Goal: Information Seeking & Learning: Learn about a topic

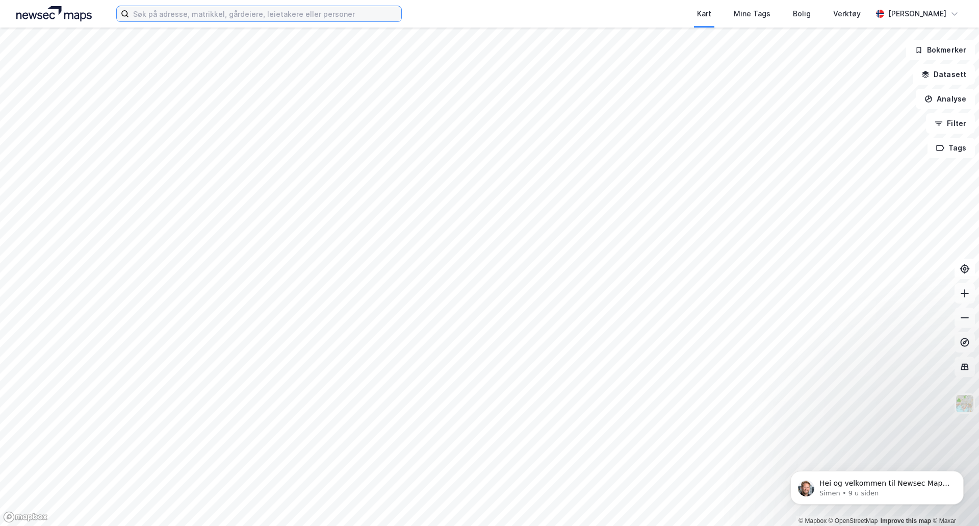
click at [313, 7] on input at bounding box center [265, 13] width 272 height 15
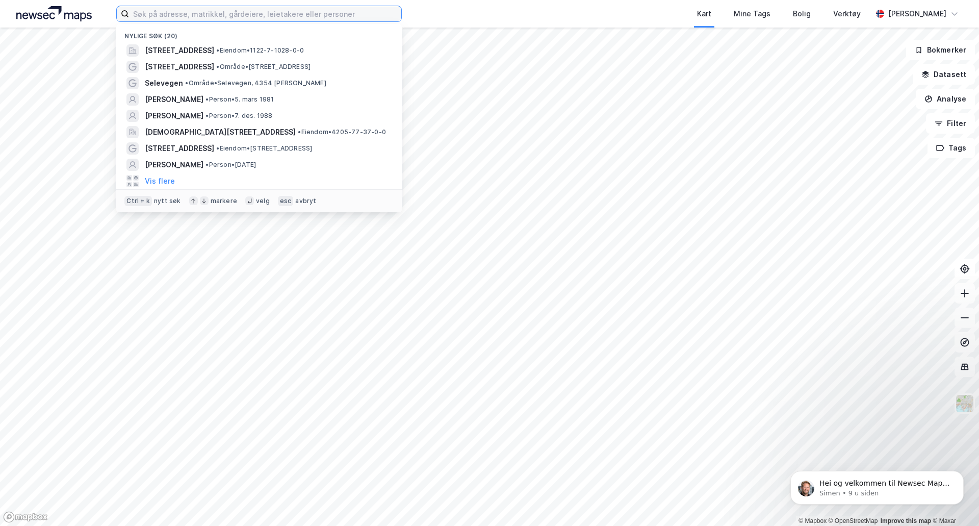
click at [316, 21] on label at bounding box center [258, 14] width 285 height 16
click at [316, 21] on input at bounding box center [265, 13] width 272 height 15
click at [317, 17] on input at bounding box center [265, 13] width 272 height 15
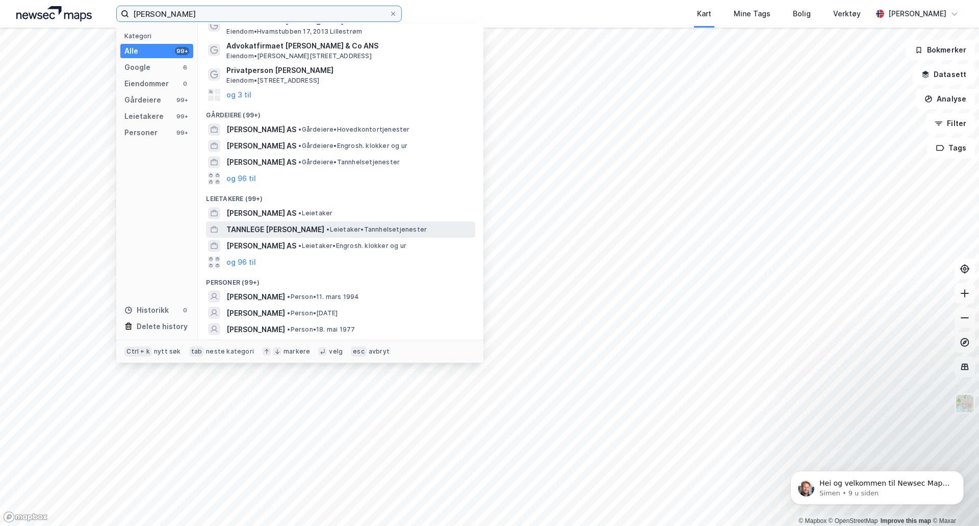
scroll to position [43, 0]
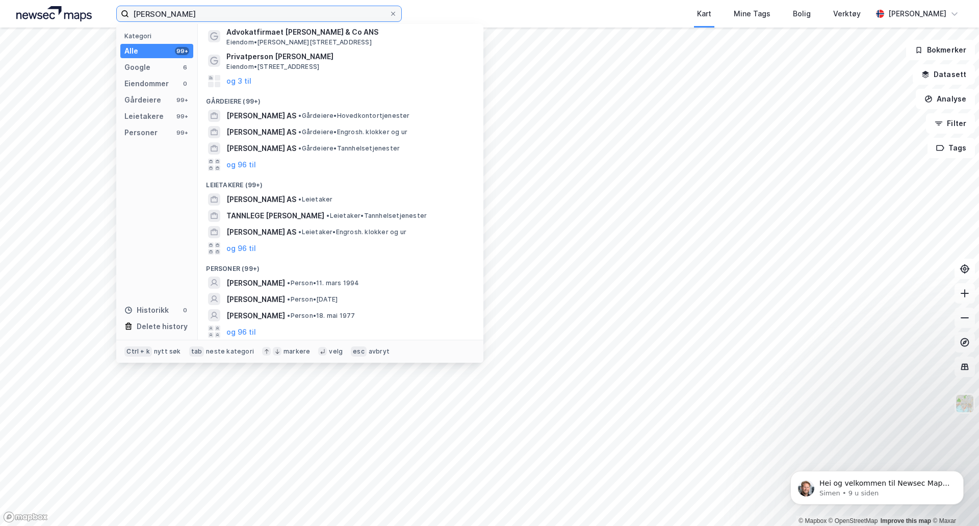
click at [160, 14] on input "[PERSON_NAME]" at bounding box center [259, 13] width 260 height 15
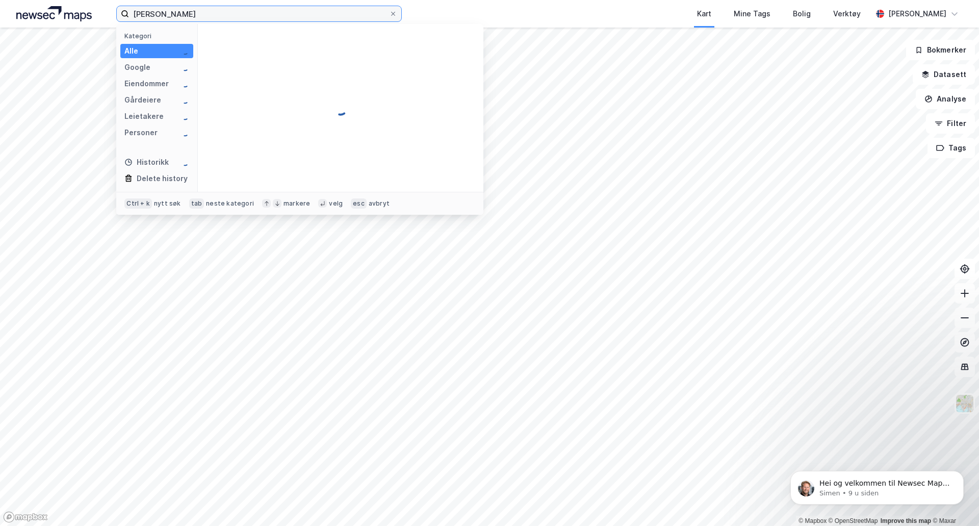
scroll to position [0, 0]
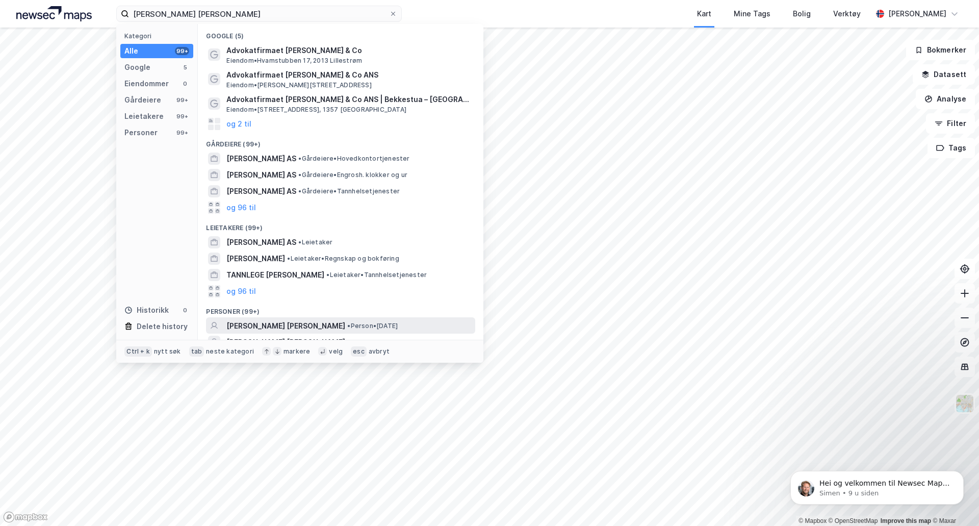
click at [297, 323] on span "[PERSON_NAME] [PERSON_NAME]" at bounding box center [285, 326] width 119 height 12
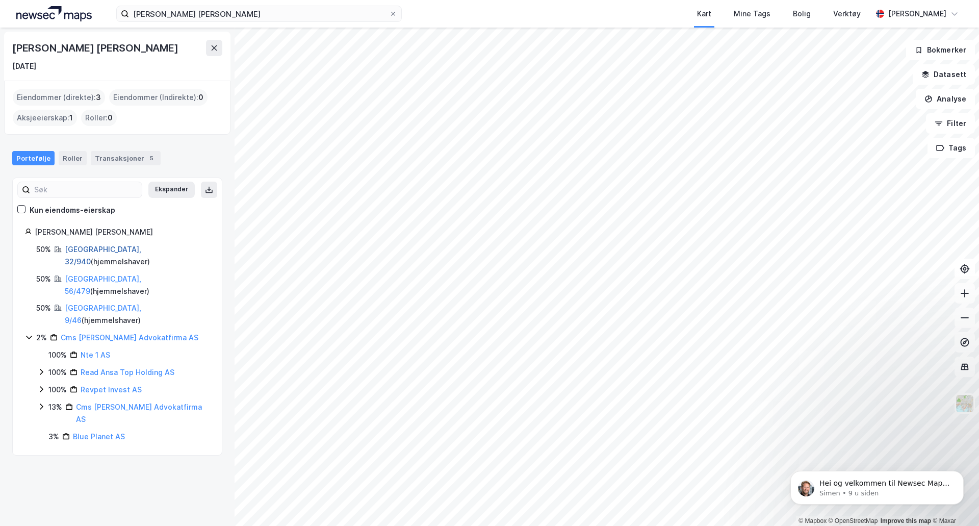
click at [94, 252] on link "[GEOGRAPHIC_DATA], 32/940" at bounding box center [103, 255] width 76 height 21
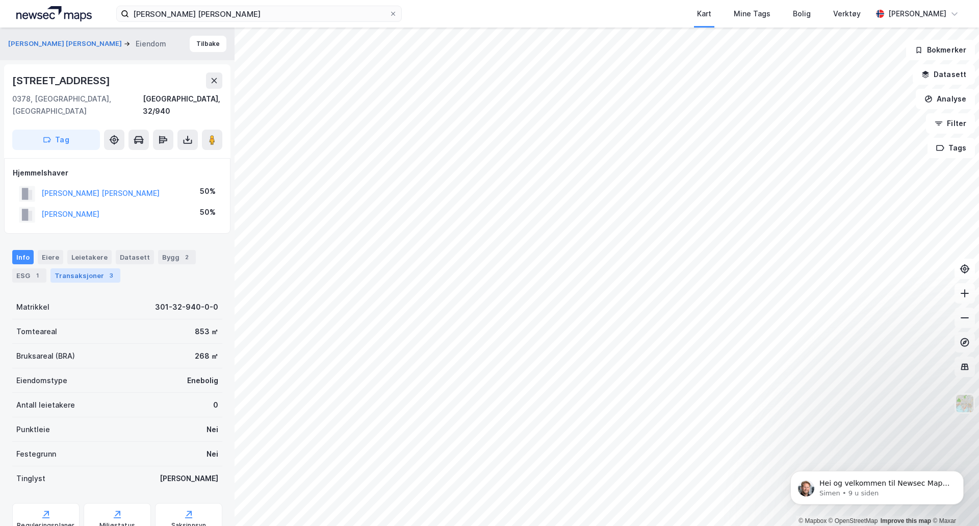
click at [76, 268] on div "Transaksjoner 3" at bounding box center [85, 275] width 70 height 14
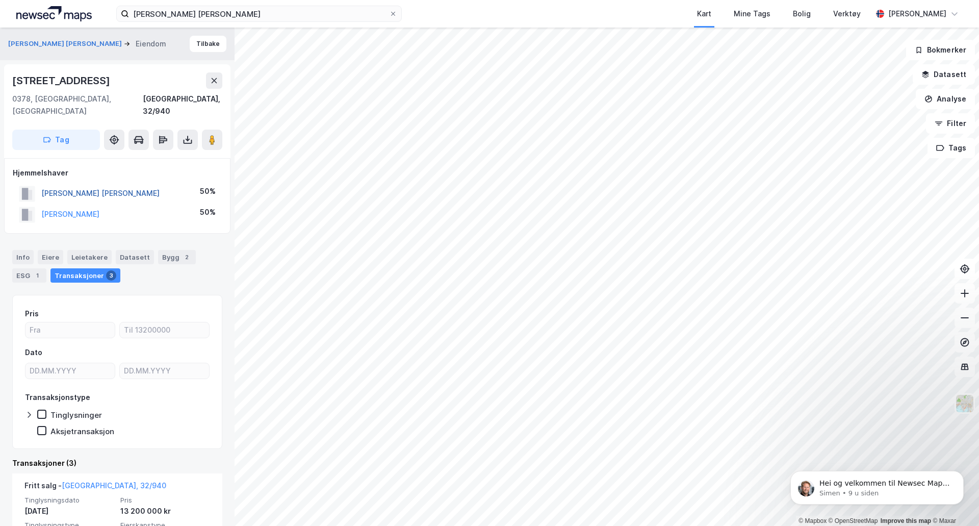
click at [0, 0] on button "[PERSON_NAME] [PERSON_NAME]" at bounding box center [0, 0] width 0 height 0
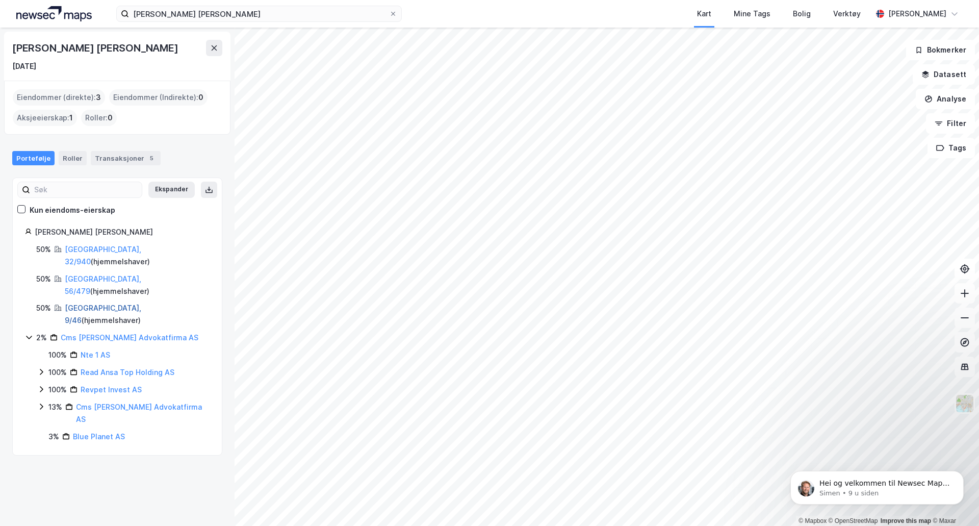
click at [88, 303] on link "[GEOGRAPHIC_DATA], 9/46" at bounding box center [103, 313] width 76 height 21
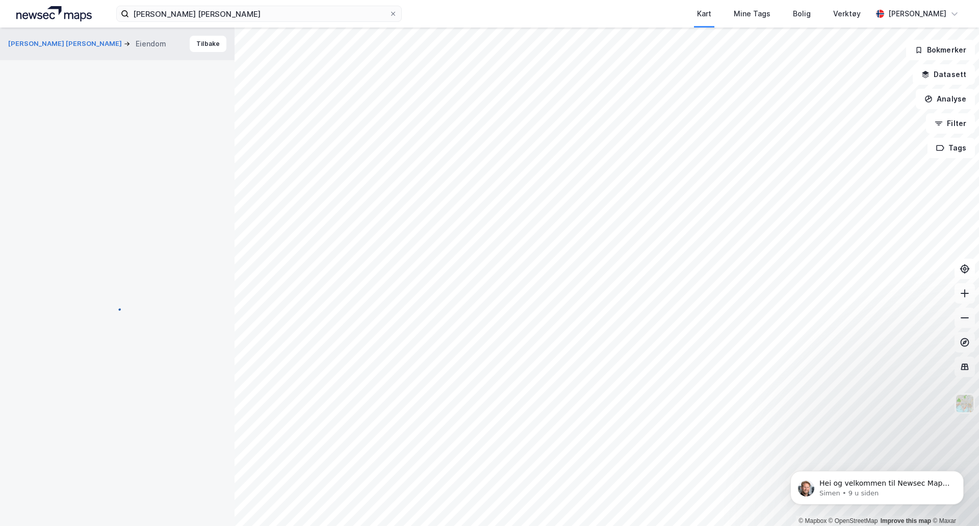
scroll to position [16, 0]
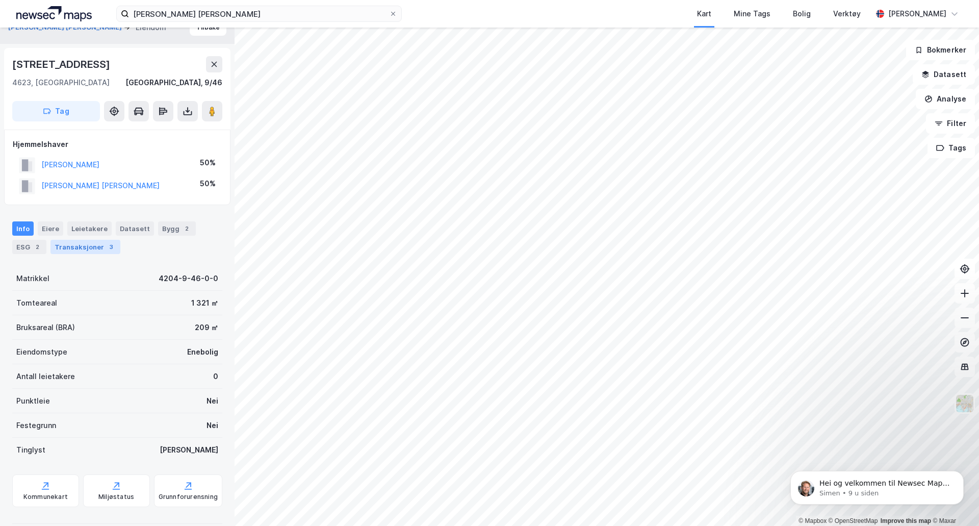
click at [86, 251] on div "Transaksjoner 3" at bounding box center [85, 247] width 70 height 14
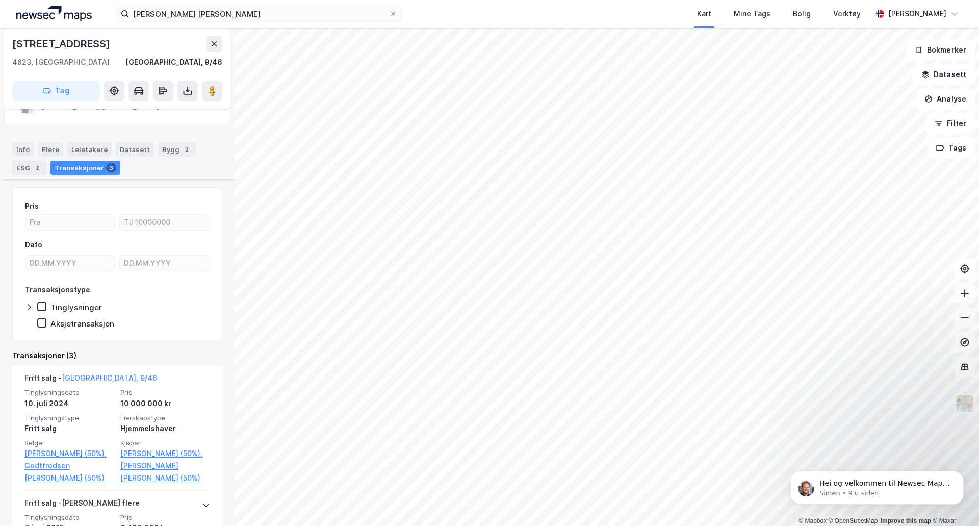
scroll to position [93, 0]
click at [24, 155] on div "Info" at bounding box center [22, 151] width 21 height 14
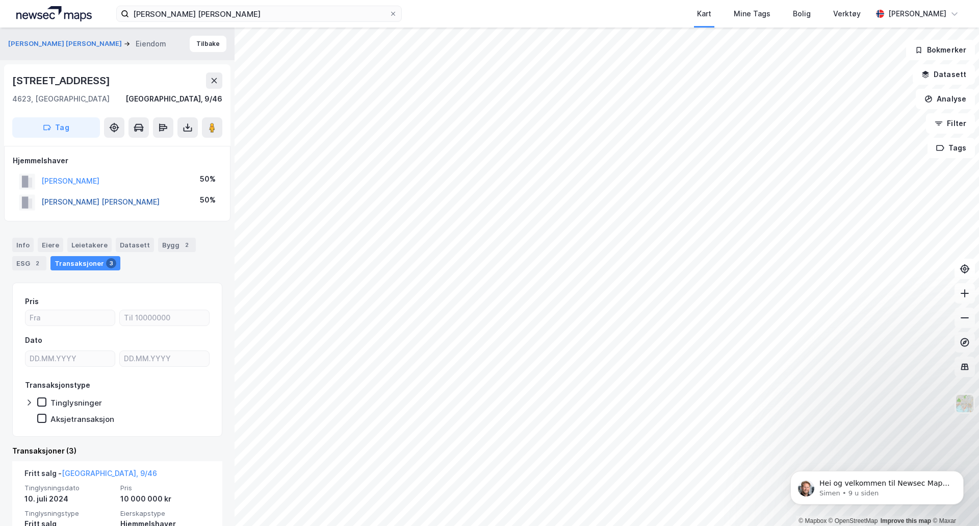
click at [0, 0] on button "[PERSON_NAME] [PERSON_NAME]" at bounding box center [0, 0] width 0 height 0
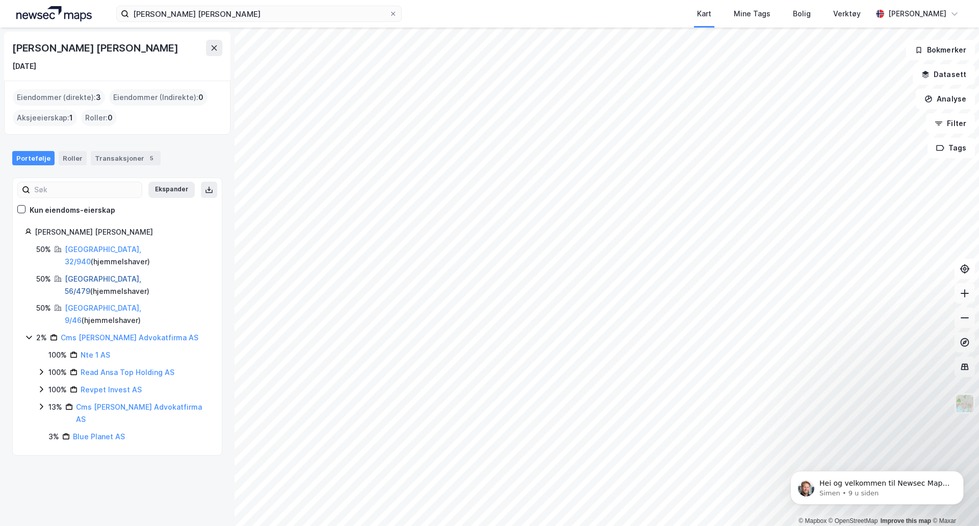
click at [89, 274] on link "[GEOGRAPHIC_DATA], 56/479" at bounding box center [103, 284] width 76 height 21
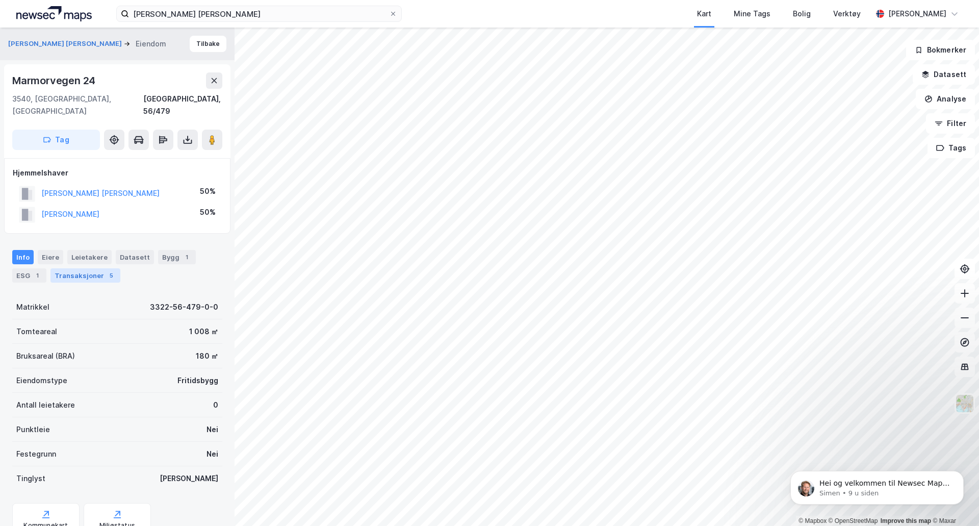
scroll to position [1, 0]
click at [68, 268] on div "Transaksjoner 5" at bounding box center [85, 275] width 70 height 14
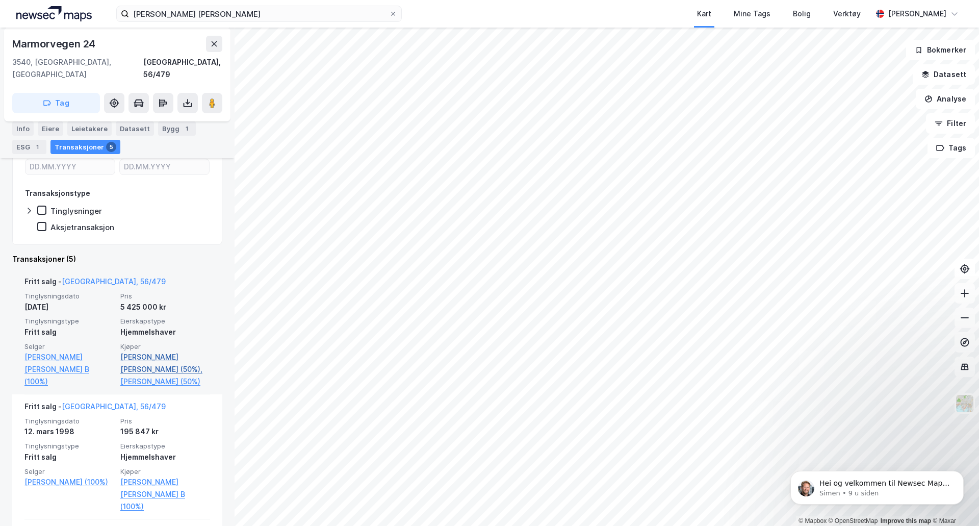
scroll to position [255, 0]
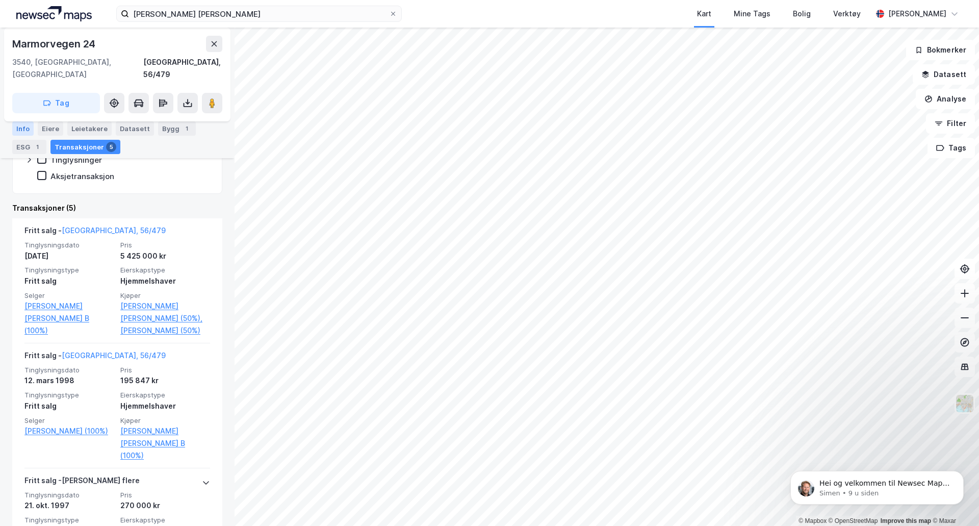
click at [32, 126] on div "Info" at bounding box center [22, 128] width 21 height 14
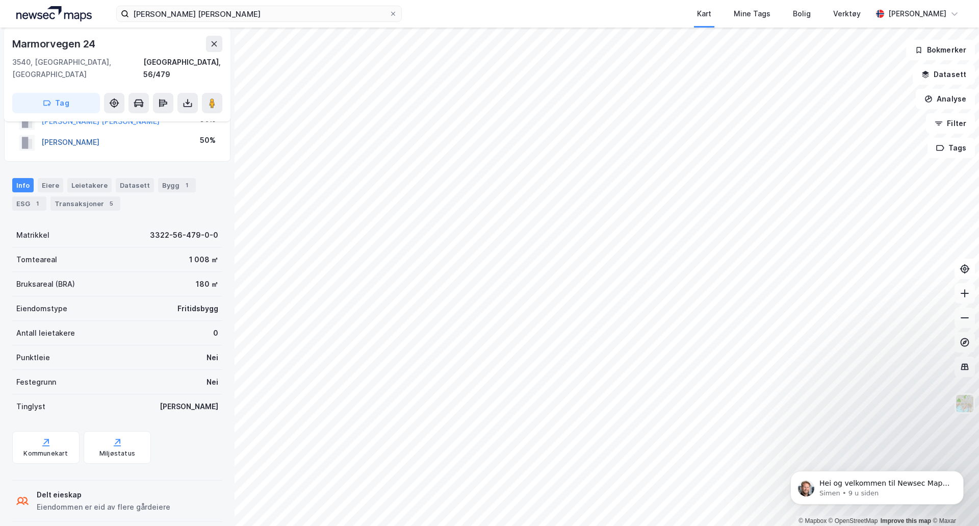
click at [0, 0] on button "[PERSON_NAME]" at bounding box center [0, 0] width 0 height 0
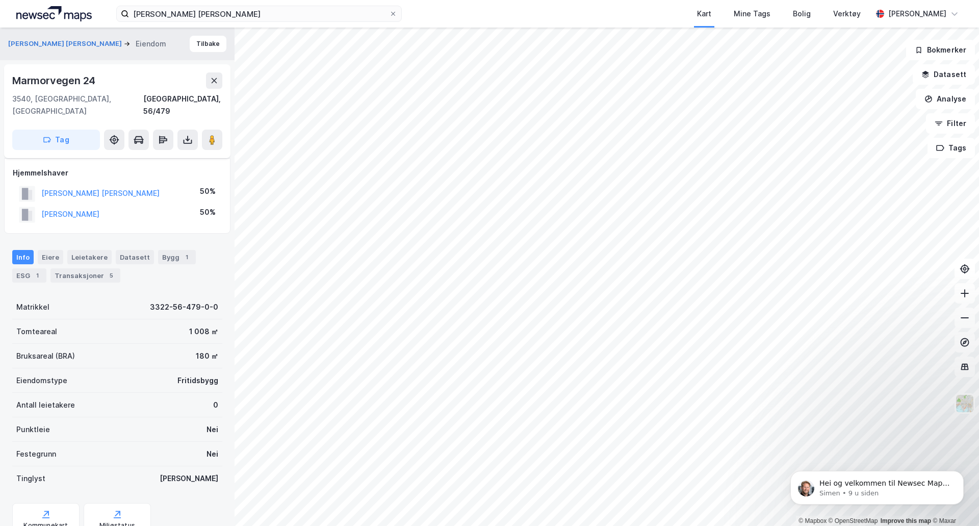
scroll to position [72, 0]
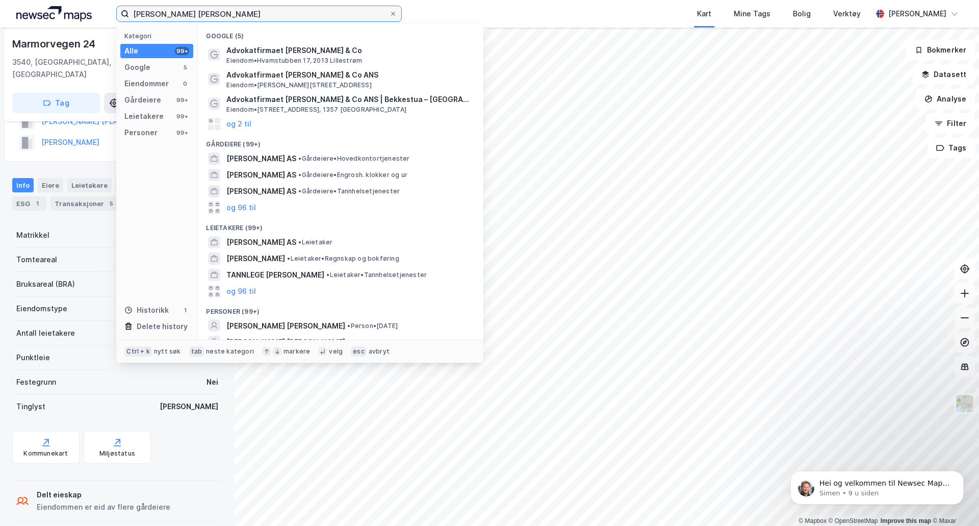
drag, startPoint x: 224, startPoint y: 13, endPoint x: -36, endPoint y: 8, distance: 260.0
click at [0, 8] on html "[PERSON_NAME] [PERSON_NAME] Kategori Alle 99+ Google 5 Eiendommer 0 Gårdeiere 9…" at bounding box center [489, 263] width 979 height 526
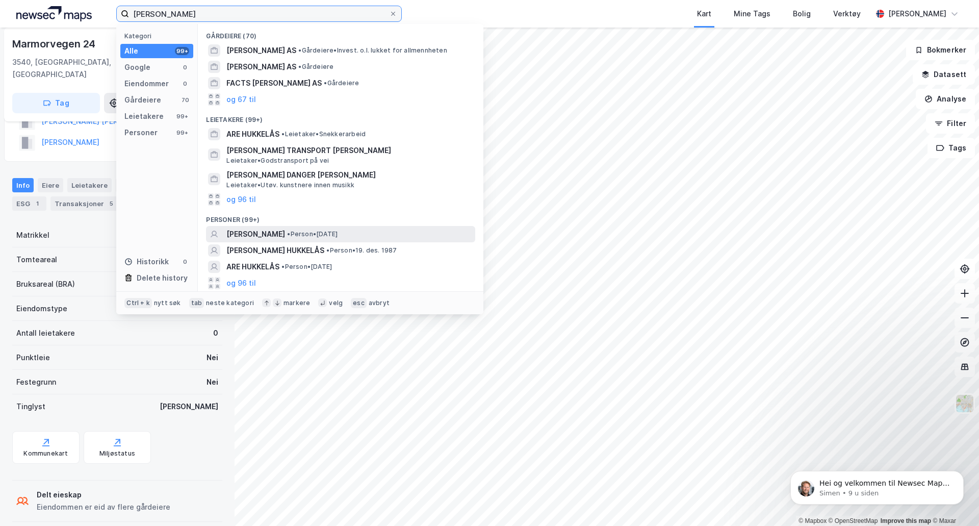
type input "[PERSON_NAME]"
click at [264, 228] on span "[PERSON_NAME]" at bounding box center [255, 234] width 59 height 12
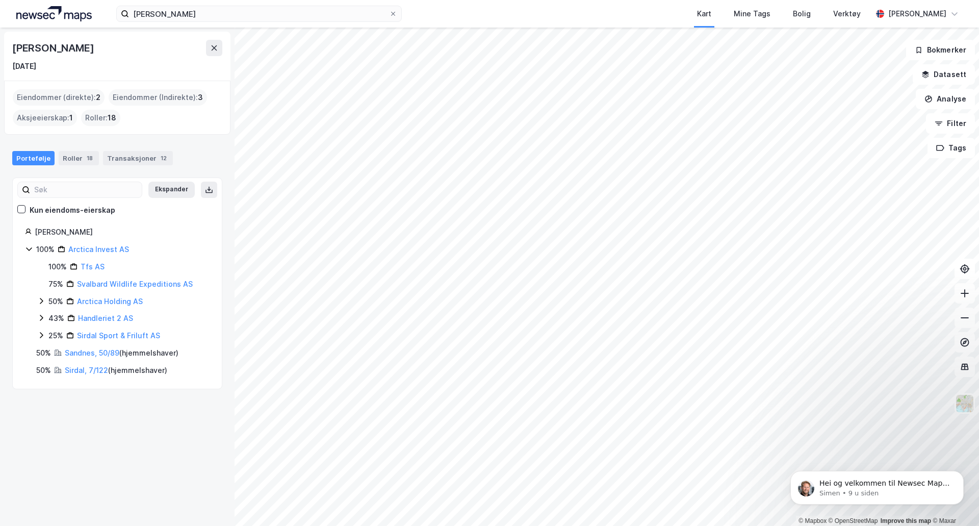
click at [145, 94] on div "Eiendommer (Indirekte) : 3" at bounding box center [158, 97] width 98 height 16
click at [168, 96] on div "Eiendommer (Indirekte) : 3" at bounding box center [158, 97] width 98 height 16
click at [87, 370] on link "Sirdal, 7/122" at bounding box center [86, 369] width 43 height 9
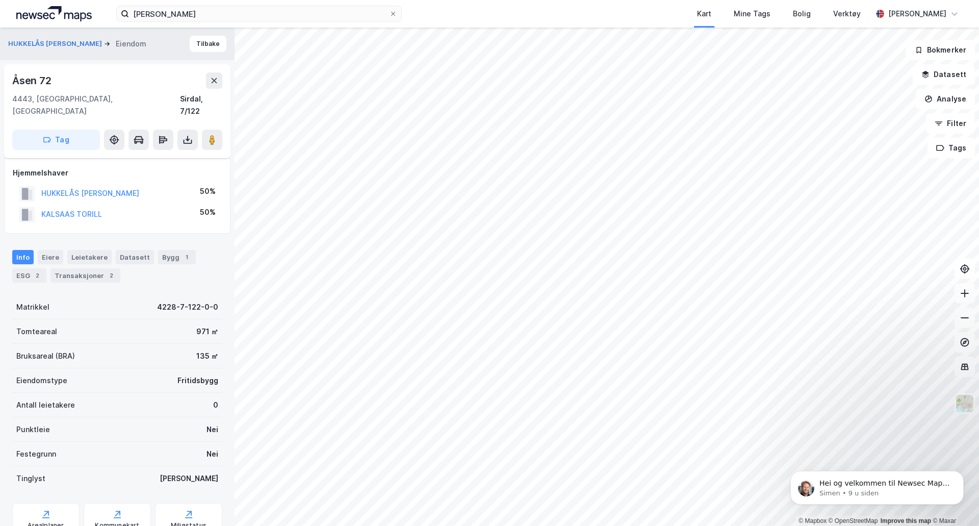
scroll to position [72, 0]
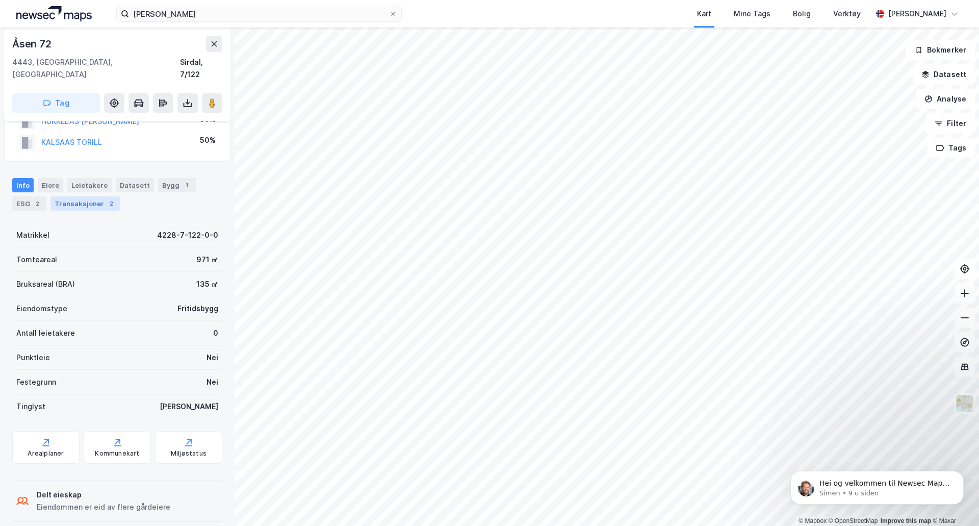
click at [82, 196] on div "Transaksjoner 2" at bounding box center [85, 203] width 70 height 14
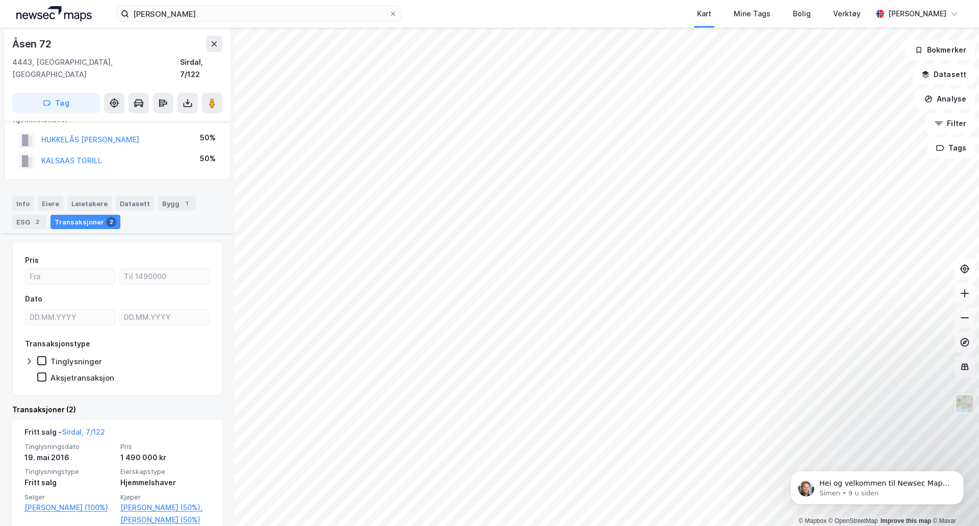
scroll to position [7, 0]
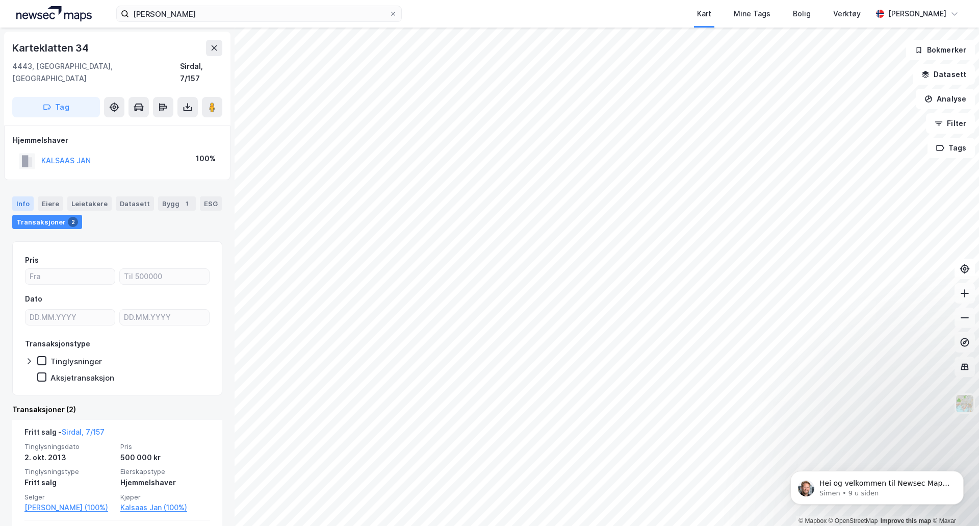
click at [25, 196] on div "Info" at bounding box center [22, 203] width 21 height 14
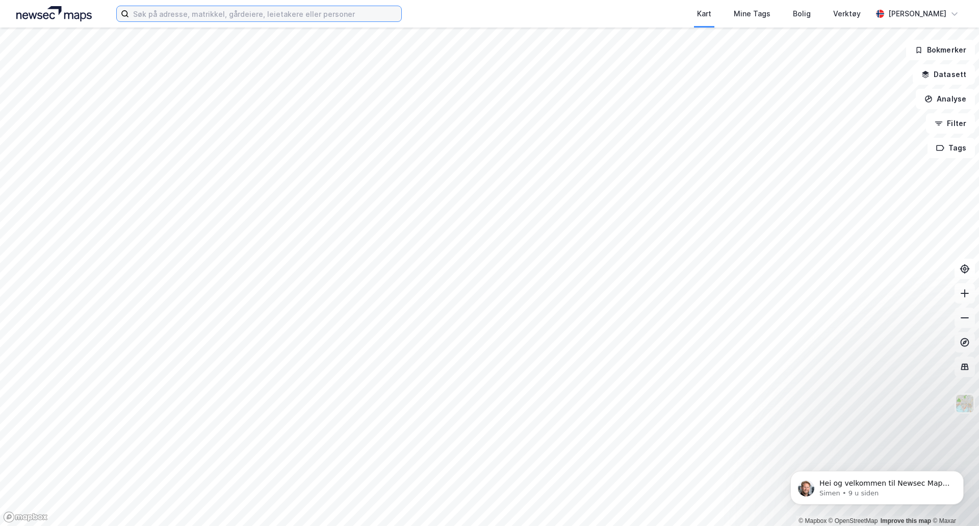
click at [368, 14] on input at bounding box center [265, 13] width 272 height 15
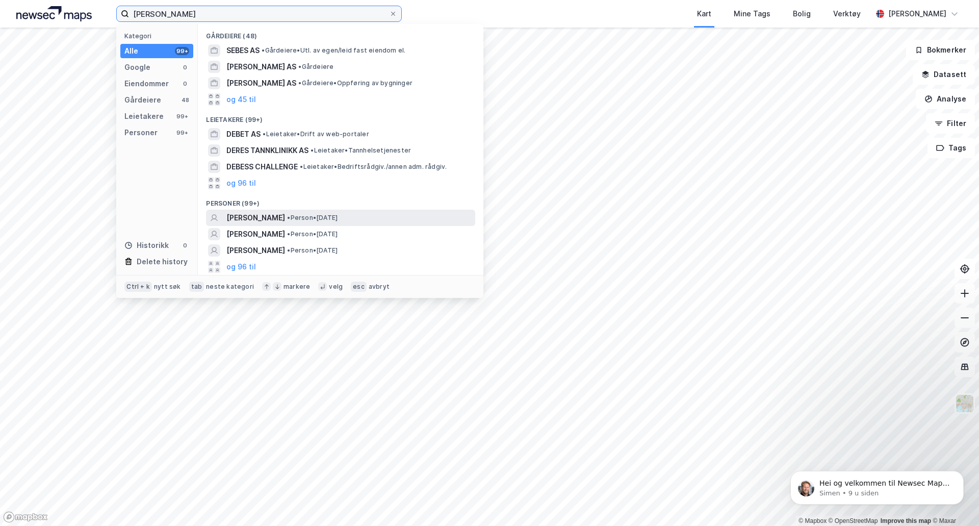
type input "Espen Debes"
click at [257, 218] on span "ESPEN DEBES" at bounding box center [255, 218] width 59 height 12
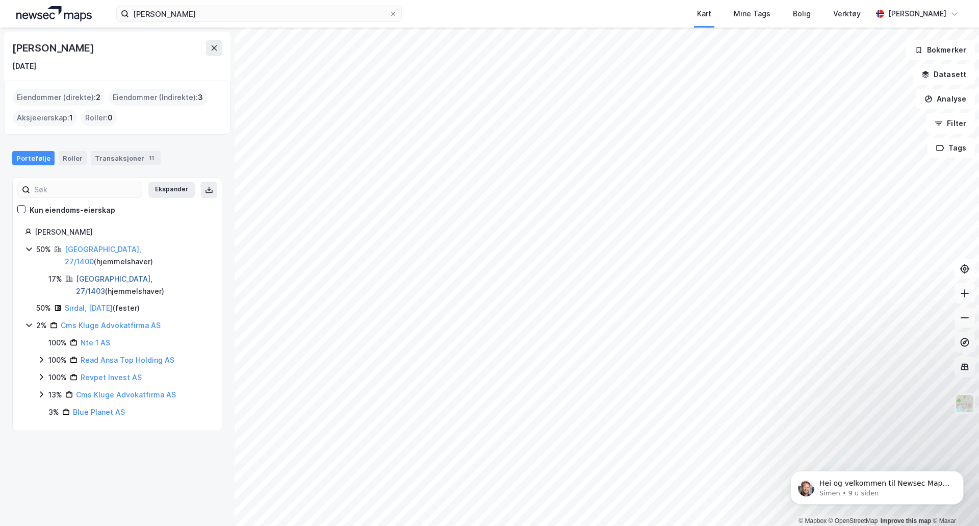
click at [101, 274] on link "Stavanger, 27/1403" at bounding box center [114, 284] width 76 height 21
click at [110, 246] on link "Stavanger, 27/1400" at bounding box center [103, 255] width 76 height 21
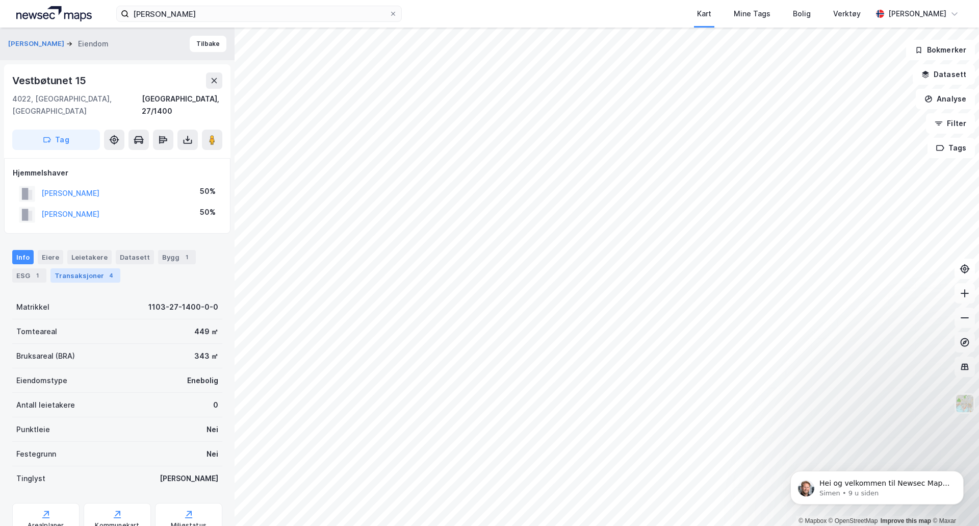
click at [99, 268] on div "Transaksjoner 4" at bounding box center [85, 275] width 70 height 14
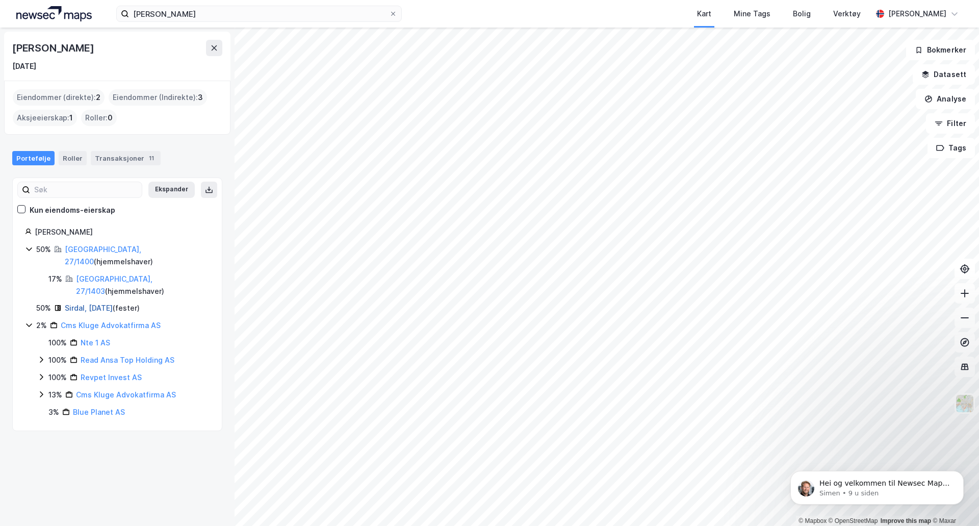
click at [86, 303] on link "Sirdal, 9/1/30" at bounding box center [89, 307] width 48 height 9
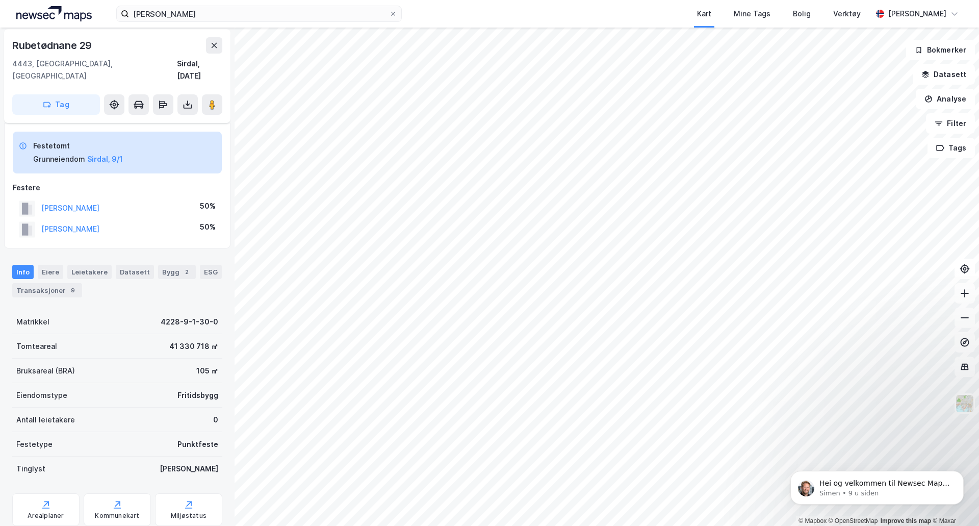
scroll to position [56, 0]
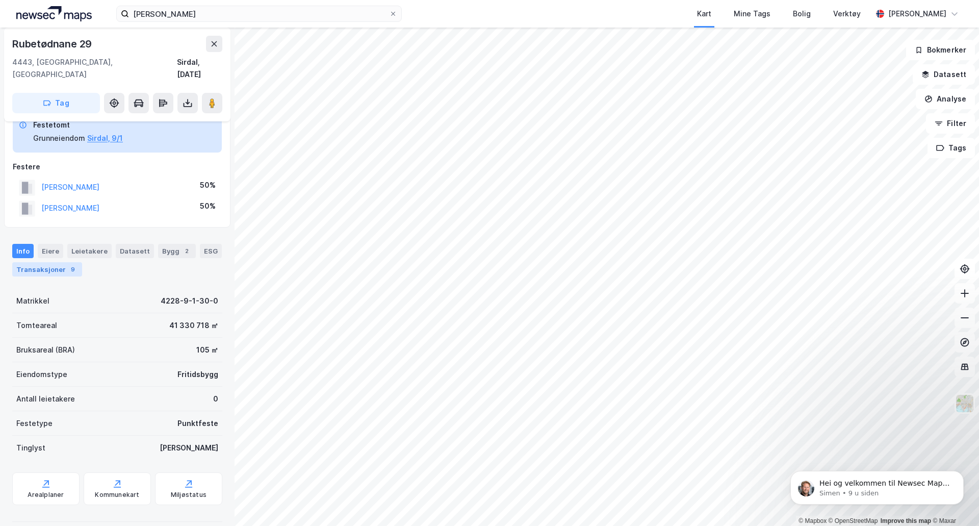
click at [68, 264] on div "9" at bounding box center [73, 269] width 10 height 10
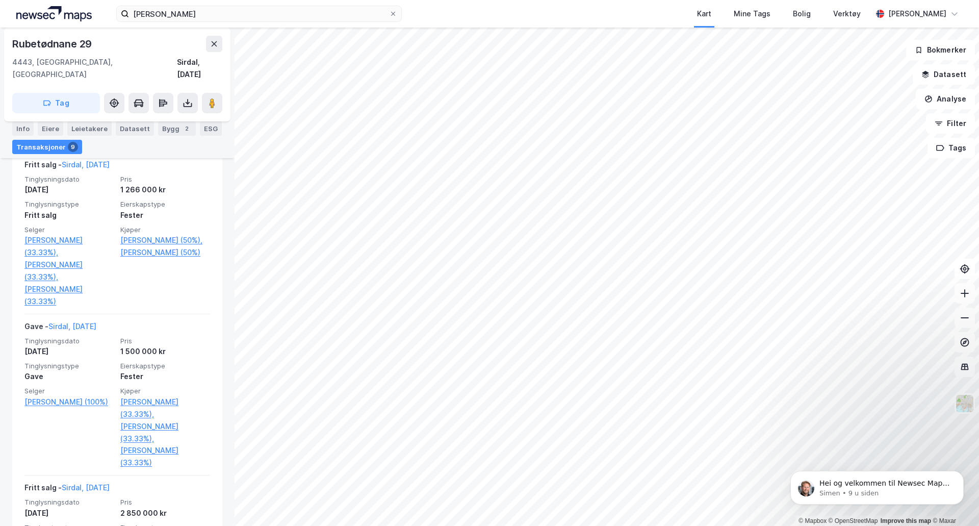
scroll to position [612, 0]
